Goal: Task Accomplishment & Management: Manage account settings

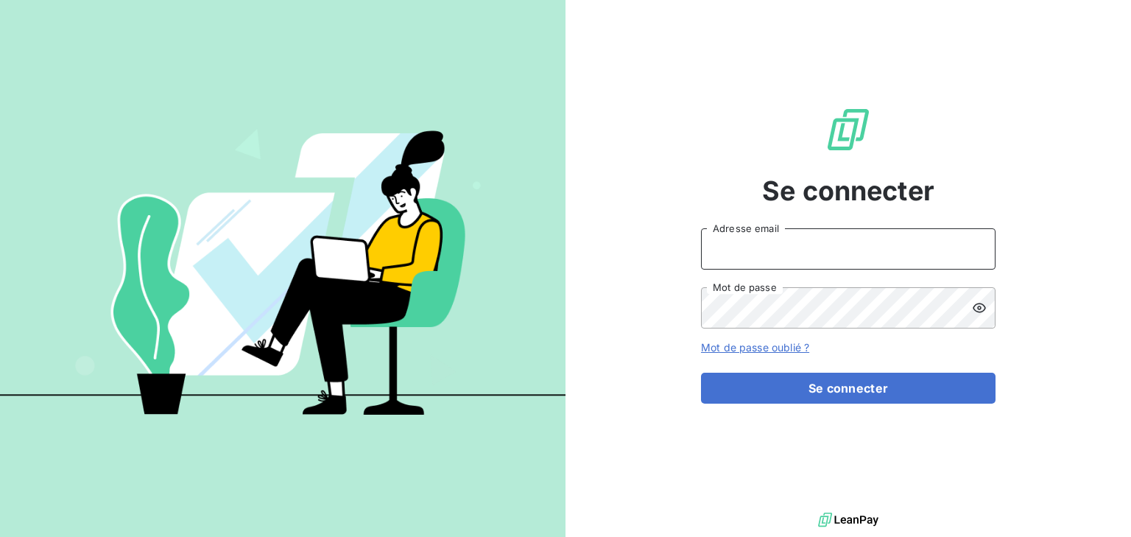
click at [768, 241] on input "Adresse email" at bounding box center [848, 248] width 295 height 41
type input "[EMAIL_ADDRESS][DOMAIN_NAME]"
click at [701, 373] on button "Se connecter" at bounding box center [848, 388] width 295 height 31
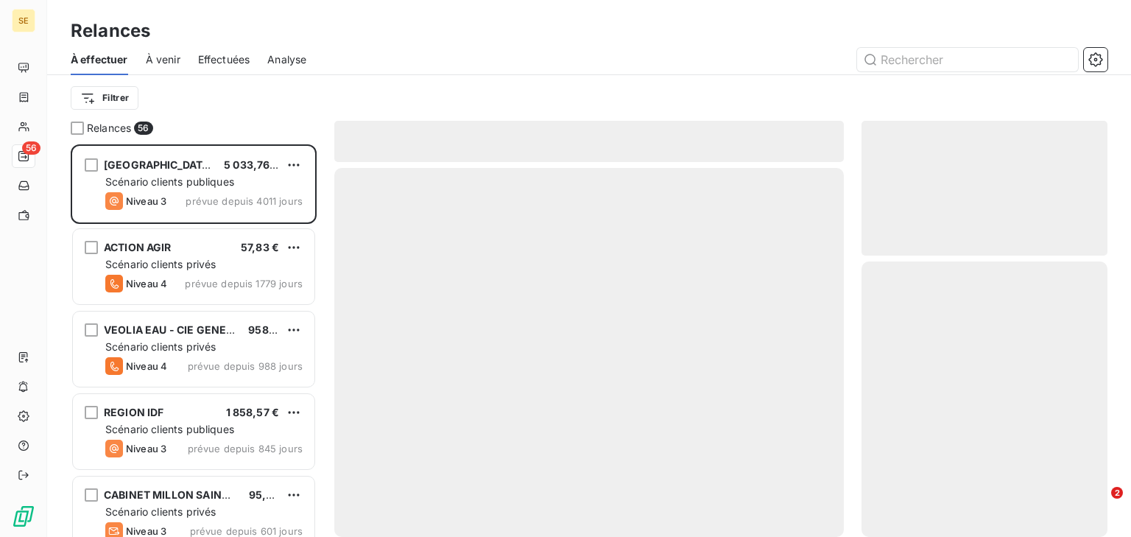
scroll to position [383, 236]
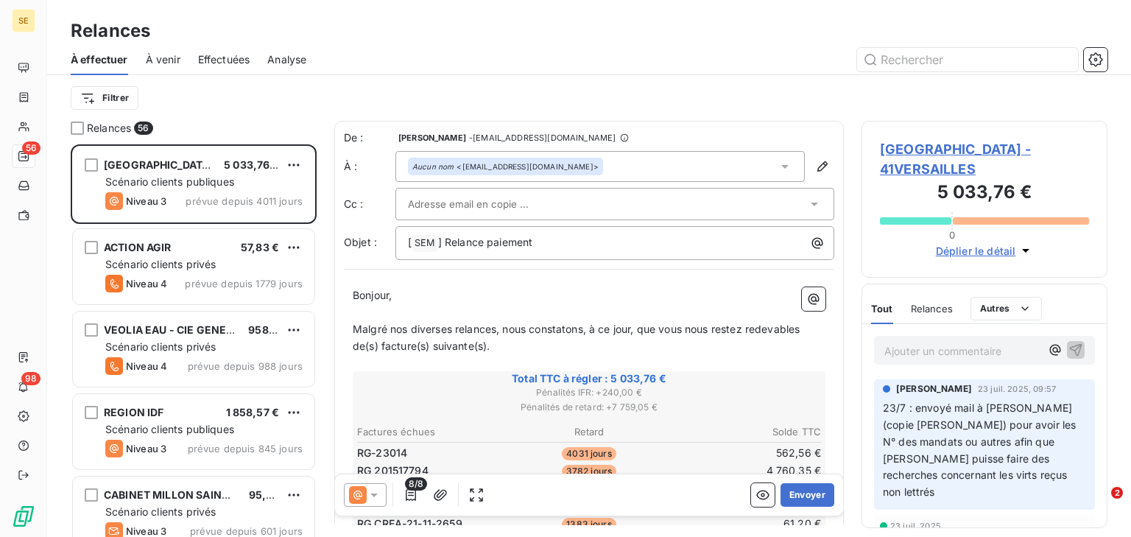
click at [230, 61] on span "Effectuées" at bounding box center [224, 59] width 52 height 15
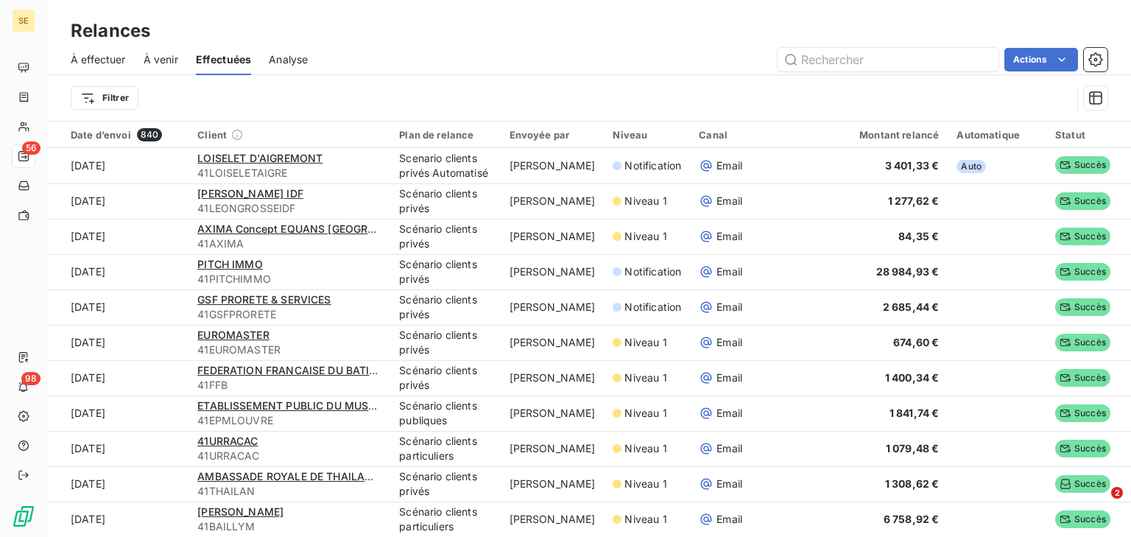
click at [163, 59] on span "À venir" at bounding box center [161, 59] width 35 height 15
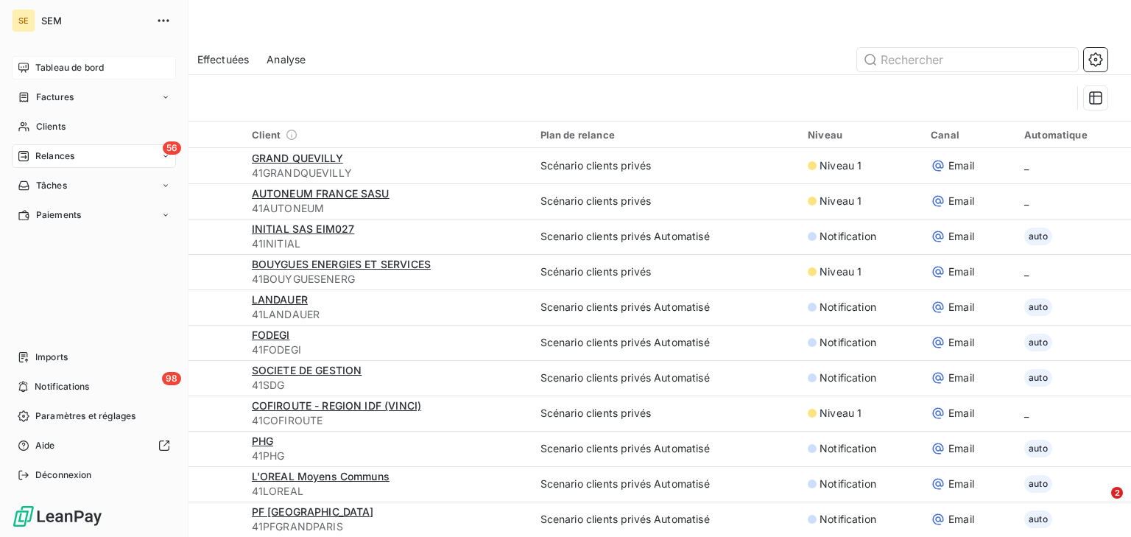
click at [24, 64] on icon at bounding box center [24, 68] width 12 height 12
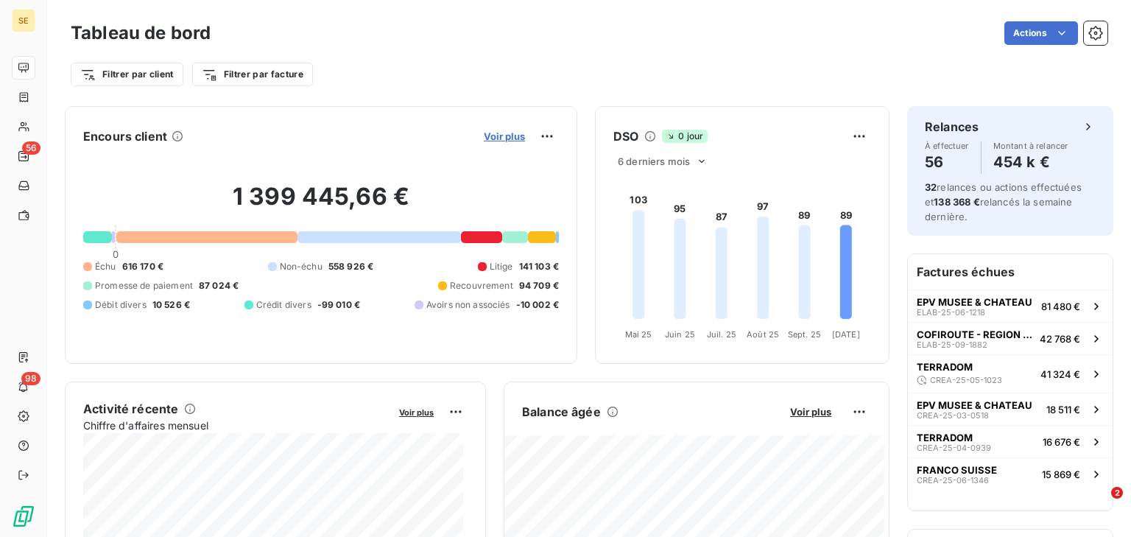
click at [509, 141] on span "Voir plus" at bounding box center [504, 136] width 41 height 12
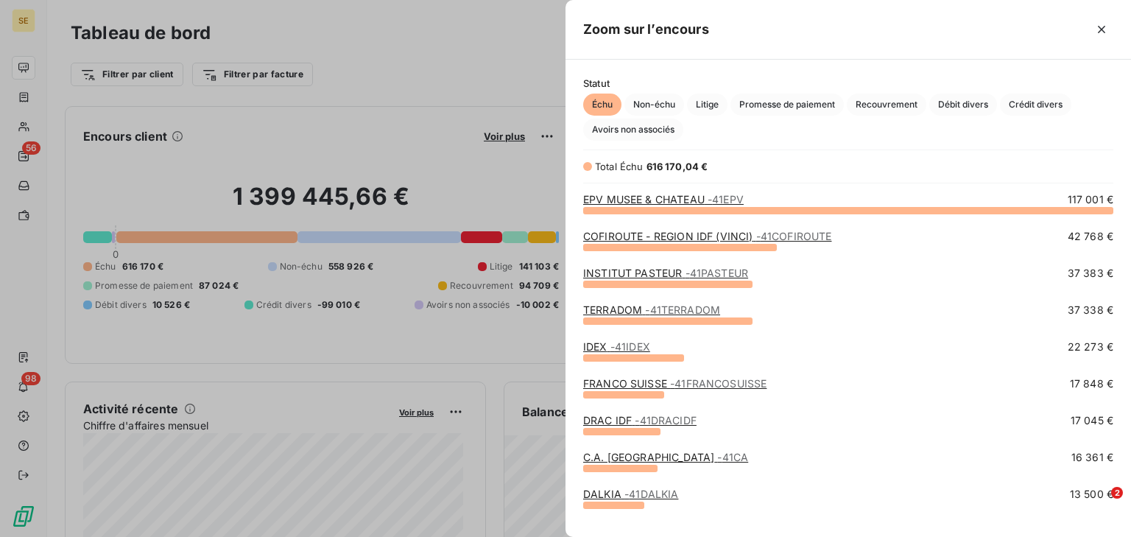
scroll to position [318, 557]
click at [654, 203] on link "EPV MUSEE & CHATEAU - 41EPV" at bounding box center [663, 199] width 161 height 13
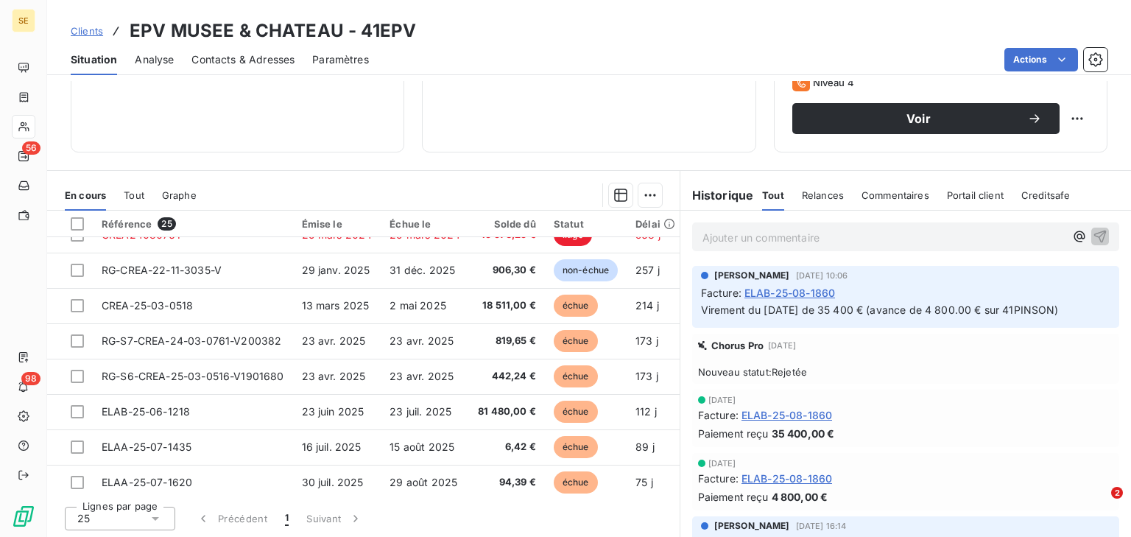
scroll to position [460, 0]
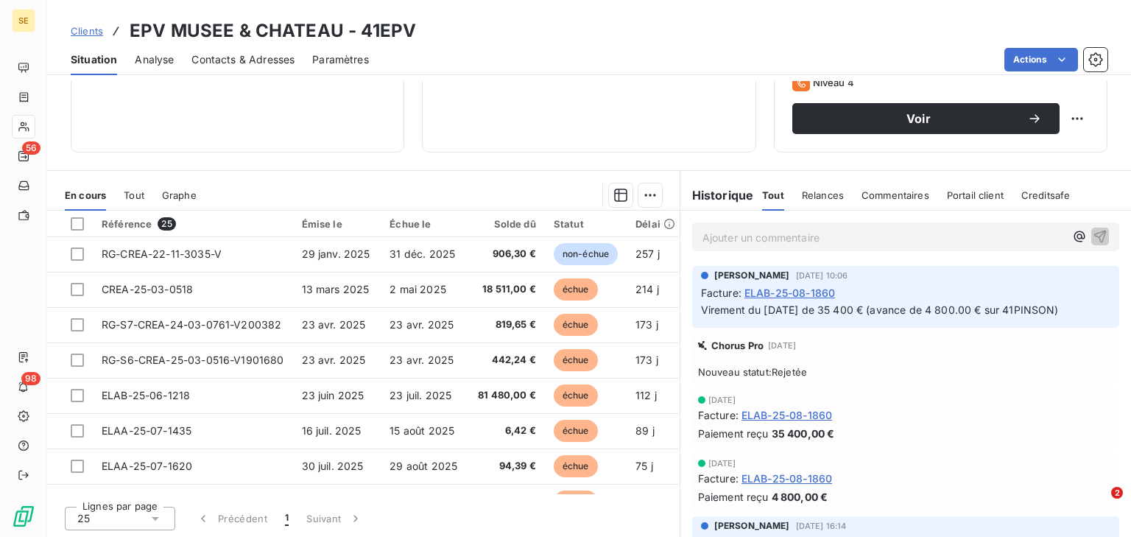
click at [76, 24] on link "Clients" at bounding box center [87, 31] width 32 height 15
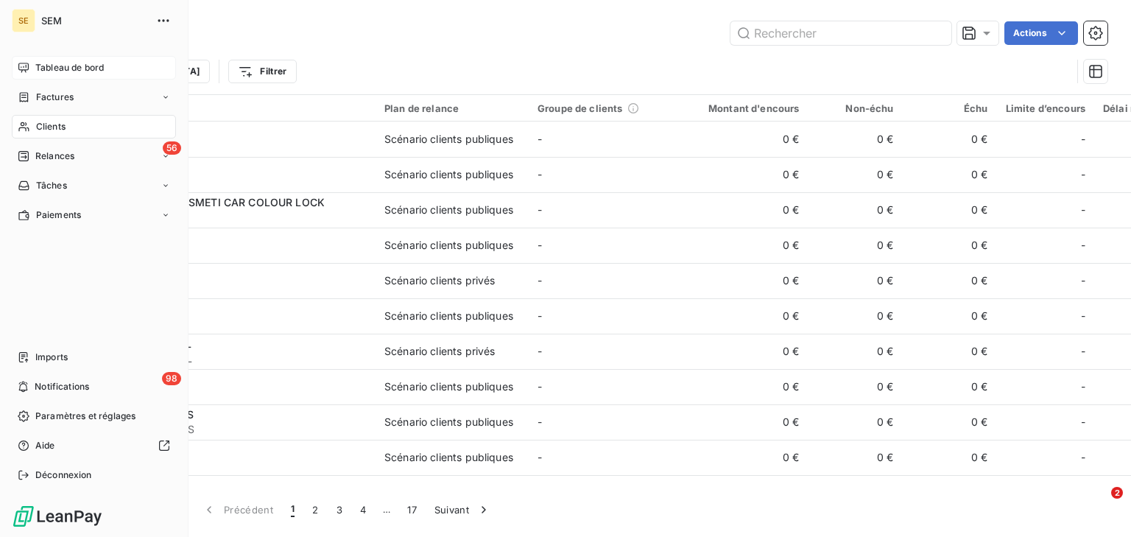
click at [29, 68] on icon at bounding box center [24, 68] width 12 height 12
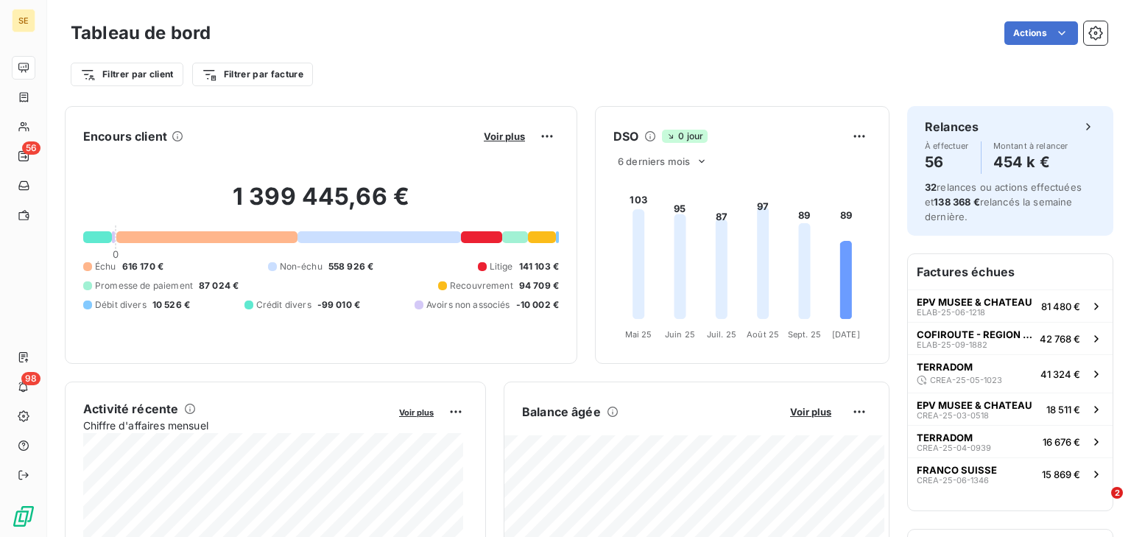
click at [496, 130] on button "Voir plus" at bounding box center [504, 136] width 50 height 13
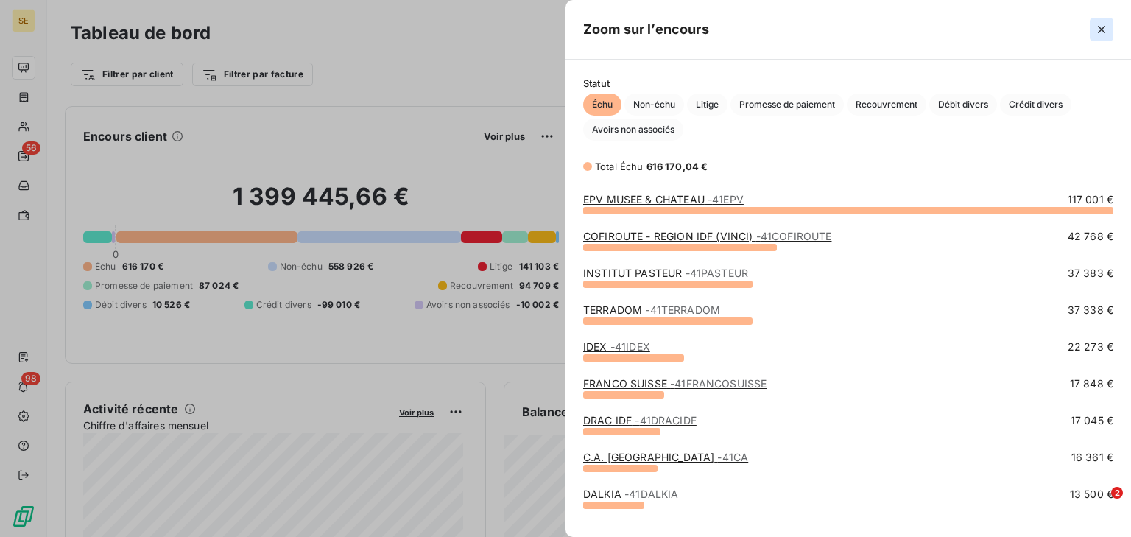
click at [1102, 35] on icon "button" at bounding box center [1101, 29] width 15 height 15
